Goal: Task Accomplishment & Management: Manage account settings

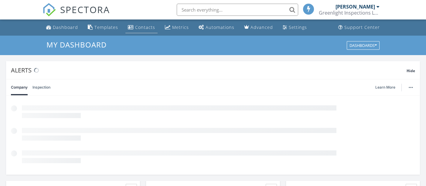
scroll to position [3, 3]
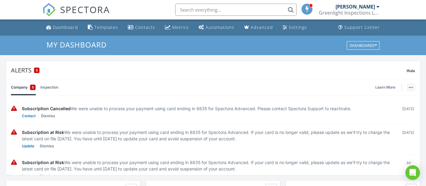
click at [414, 90] on button "button" at bounding box center [411, 87] width 9 height 9
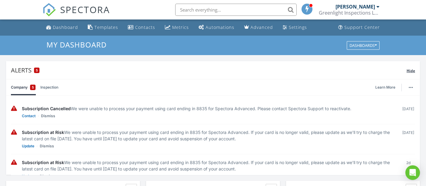
click at [414, 68] on span "Hide" at bounding box center [411, 70] width 9 height 5
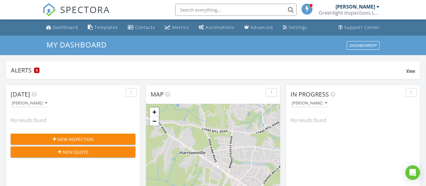
click at [411, 70] on span "View" at bounding box center [411, 70] width 9 height 5
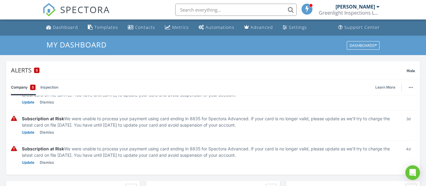
scroll to position [0, 0]
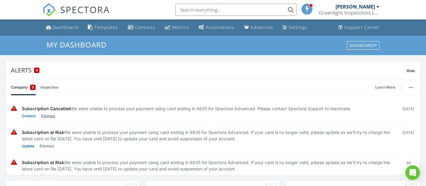
click at [50, 113] on link "Dismiss" at bounding box center [48, 116] width 14 height 6
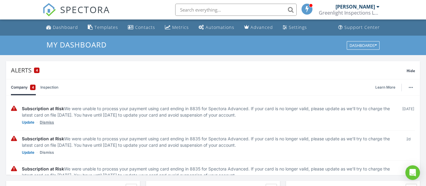
click at [46, 123] on link "Dismiss" at bounding box center [47, 122] width 14 height 6
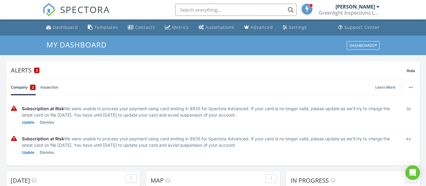
click at [46, 123] on link "Dismiss" at bounding box center [47, 122] width 14 height 6
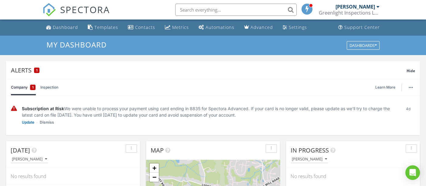
click at [46, 123] on link "Dismiss" at bounding box center [47, 122] width 14 height 6
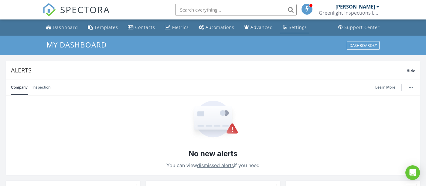
click at [289, 28] on div "Settings" at bounding box center [298, 27] width 18 height 6
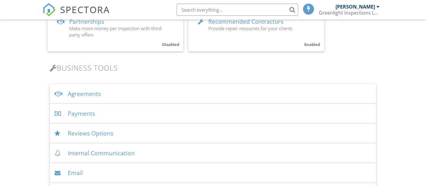
scroll to position [171, 0]
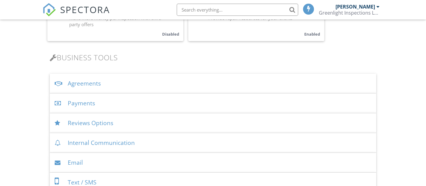
click at [94, 85] on div "Agreements" at bounding box center [213, 84] width 326 height 20
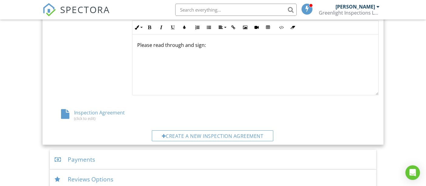
scroll to position [292, 0]
click at [104, 109] on div "Inspection Agreement (click to edit)" at bounding box center [102, 115] width 110 height 12
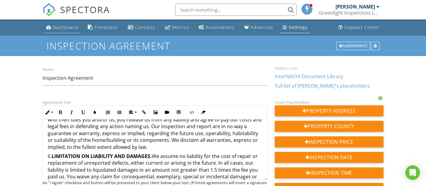
click at [60, 24] on link "Dashboard" at bounding box center [62, 27] width 37 height 11
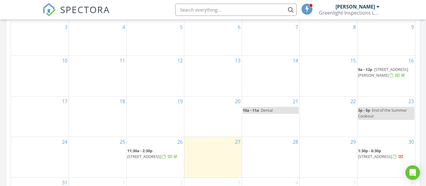
scroll to position [340, 0]
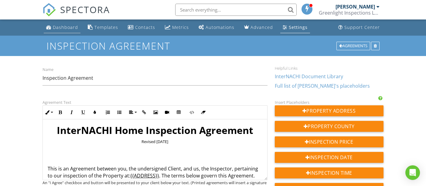
click at [57, 29] on div "Dashboard" at bounding box center [65, 27] width 25 height 6
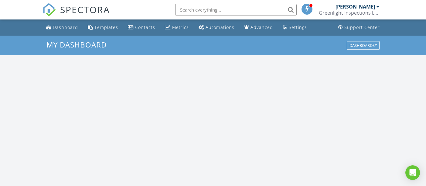
scroll to position [564, 437]
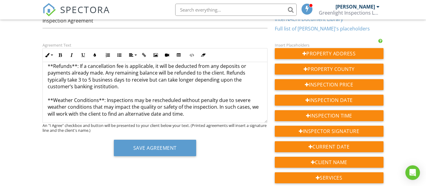
scroll to position [689, 0]
click at [81, 92] on p "16. **Cancellation Notice**: Clients must provide at least 24 hours' notice to …" at bounding box center [155, 69] width 215 height 95
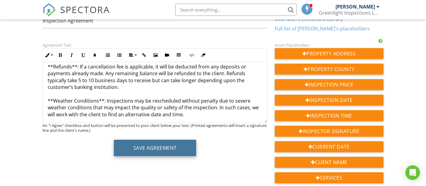
click at [131, 141] on button "Save Agreement" at bounding box center [155, 148] width 82 height 16
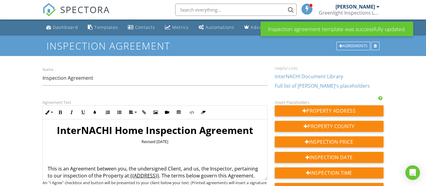
click at [131, 68] on div "Name Inspection Agreement" at bounding box center [155, 79] width 232 height 26
click at [60, 27] on div "Dashboard" at bounding box center [65, 27] width 25 height 6
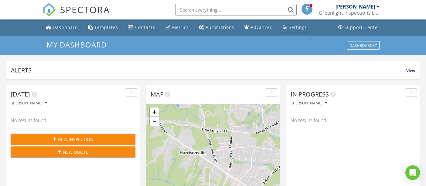
click at [296, 30] on div "Settings" at bounding box center [298, 27] width 18 height 6
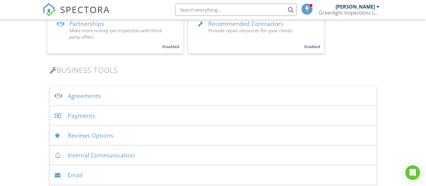
scroll to position [158, 0]
click at [90, 92] on div "Agreements" at bounding box center [213, 97] width 326 height 20
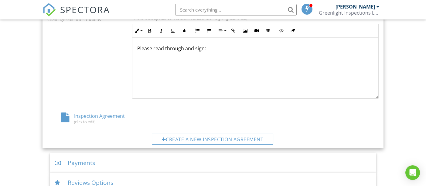
scroll to position [308, 0]
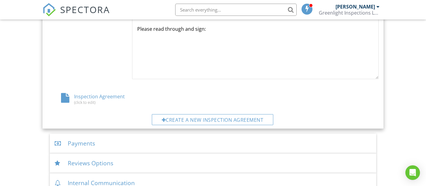
click at [102, 93] on div "Inspection Agreement (click to edit)" at bounding box center [102, 99] width 110 height 12
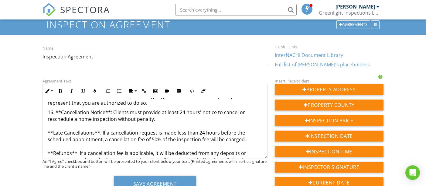
scroll to position [637, 0]
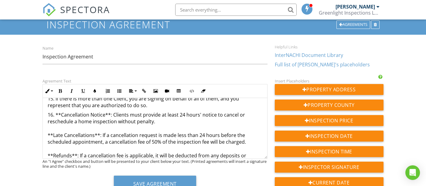
click at [67, 12] on span "SPECTORA" at bounding box center [85, 9] width 50 height 13
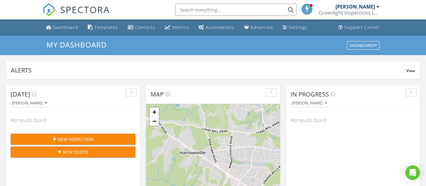
click at [373, 10] on div "Greenlight Inspections LLC" at bounding box center [349, 13] width 61 height 6
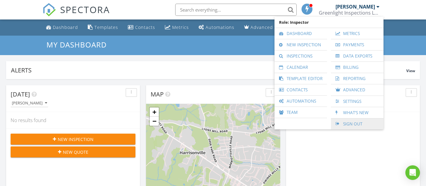
click at [351, 123] on link "Sign Out" at bounding box center [357, 123] width 47 height 11
